Goal: Information Seeking & Learning: Learn about a topic

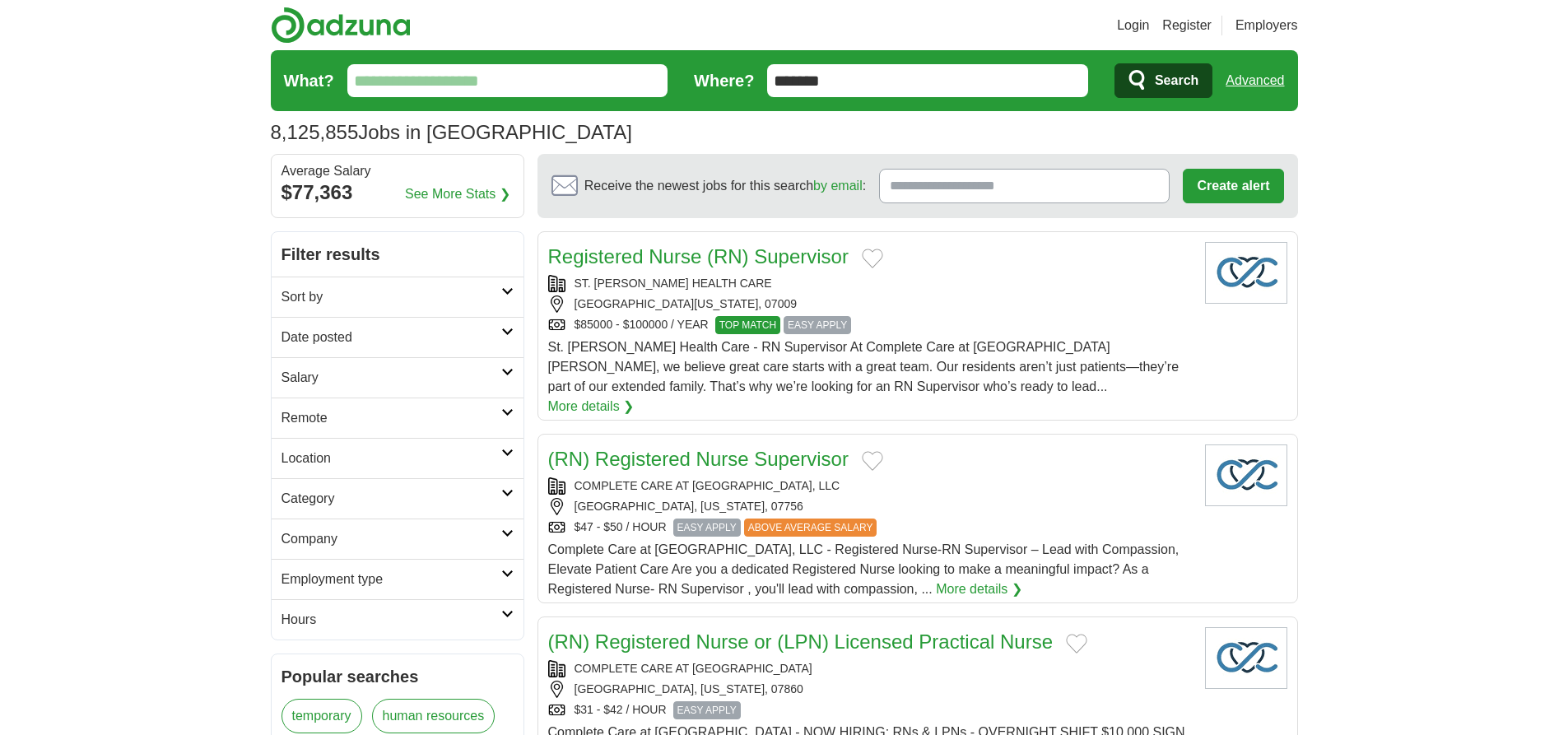
type input "*******"
click at [1254, 80] on link "Advanced" at bounding box center [1254, 80] width 59 height 33
